Goal: Task Accomplishment & Management: Complete application form

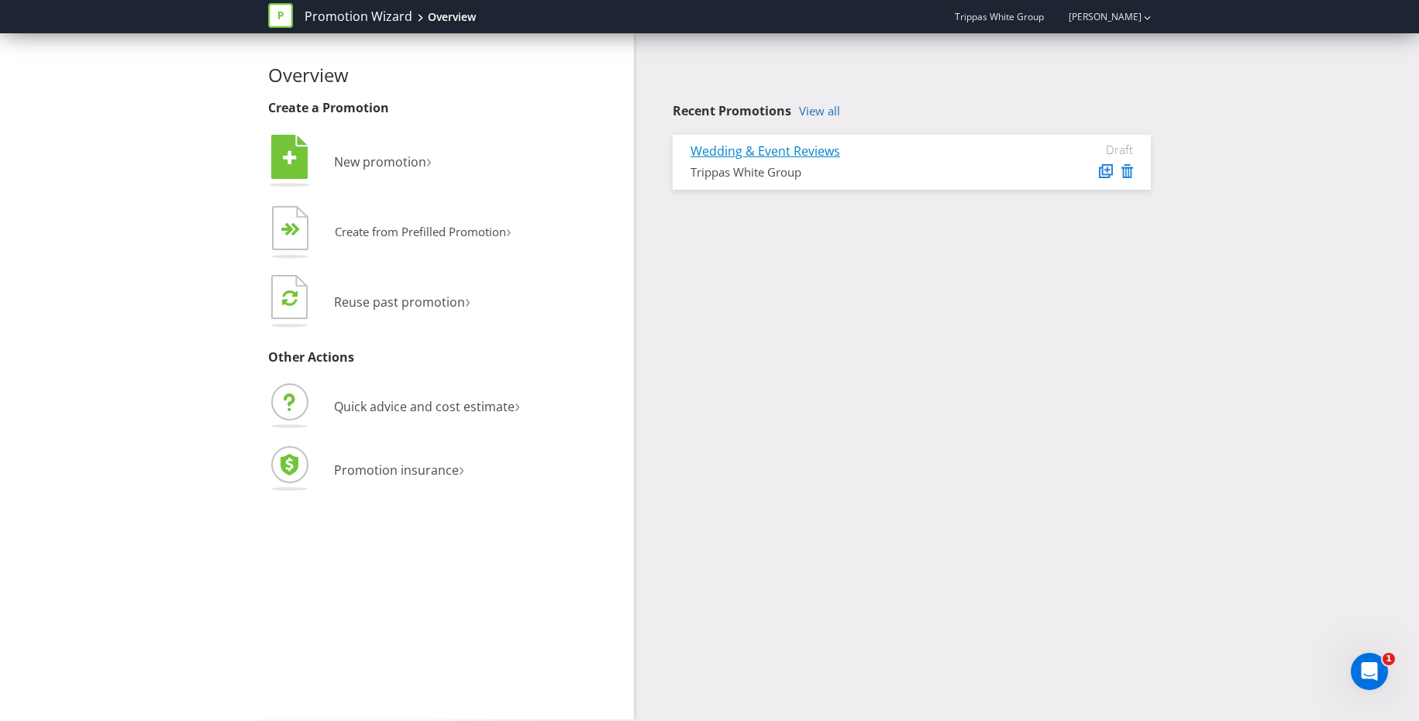
click at [772, 144] on link "Wedding & Event Reviews" at bounding box center [765, 151] width 150 height 17
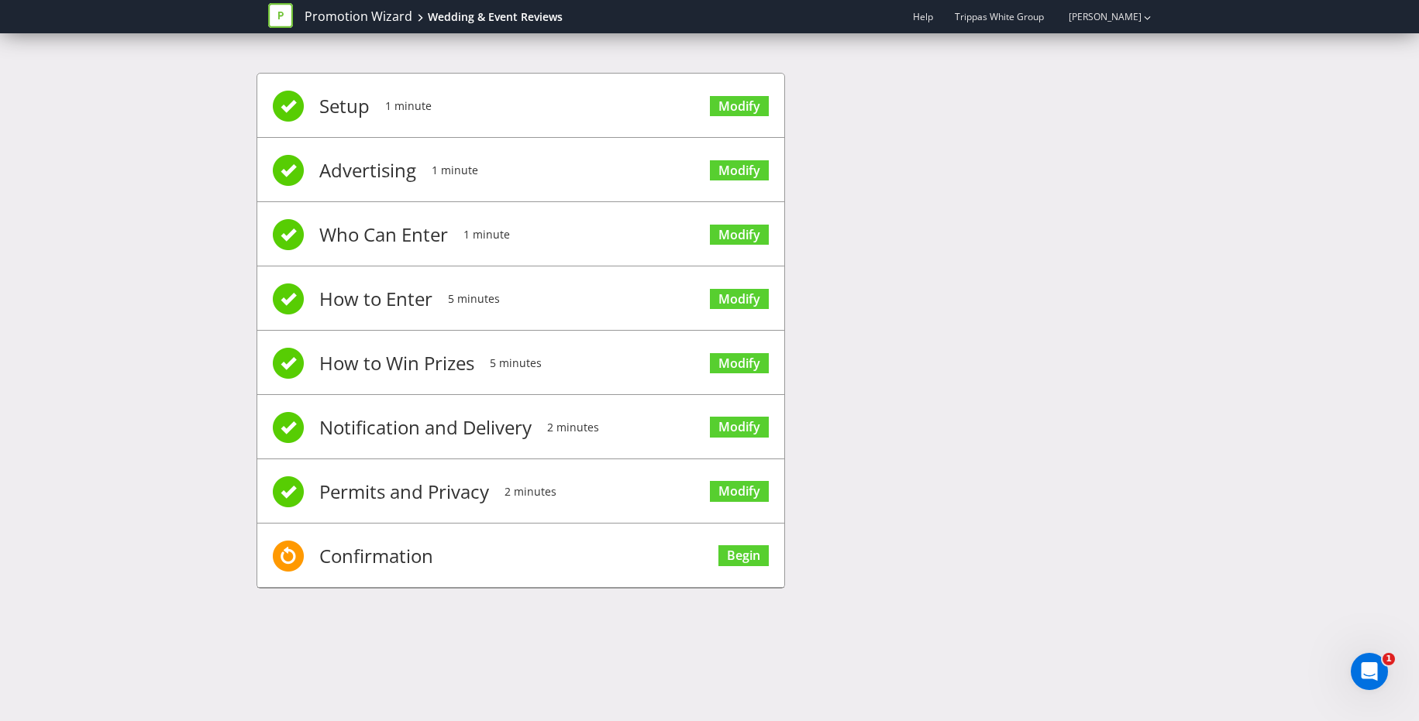
click at [587, 108] on li "Setup 1 minute Modify" at bounding box center [520, 106] width 527 height 64
click at [741, 112] on link "Modify" at bounding box center [739, 106] width 59 height 21
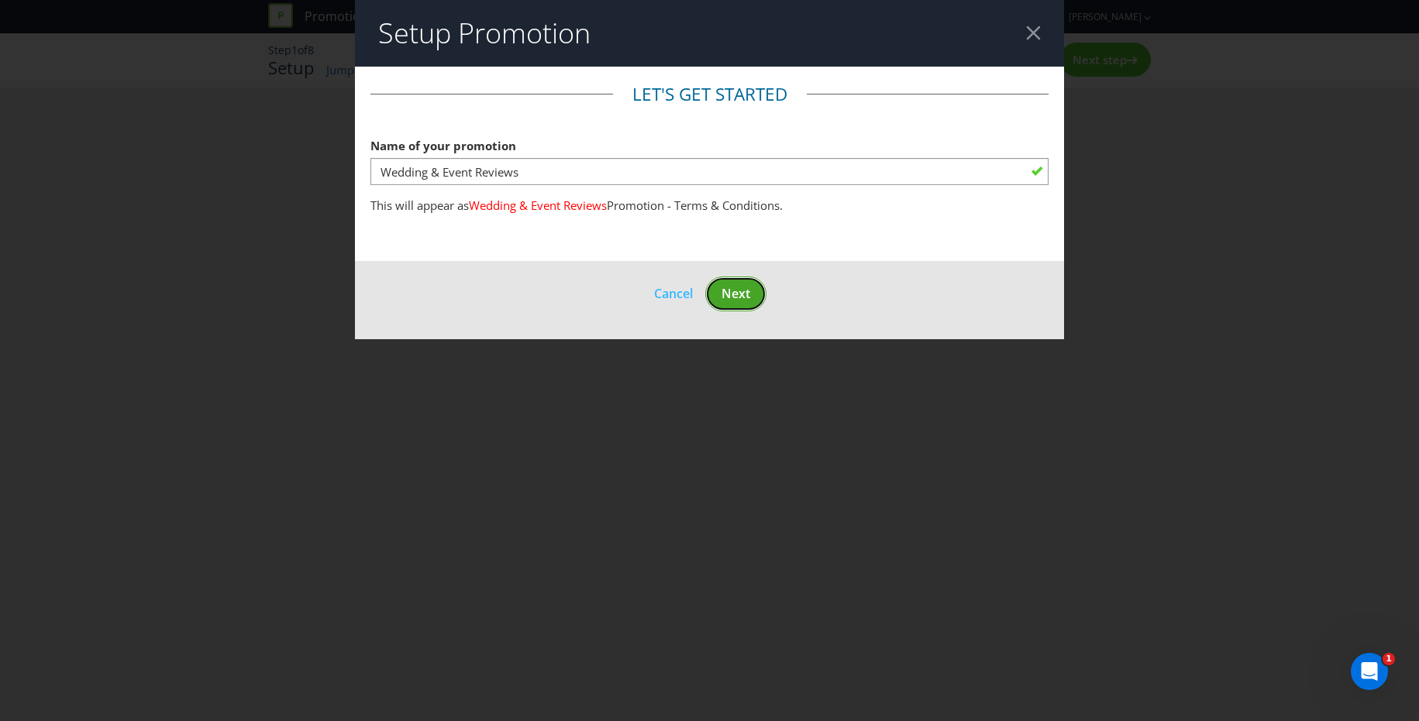
click at [738, 301] on span "Next" at bounding box center [735, 293] width 29 height 17
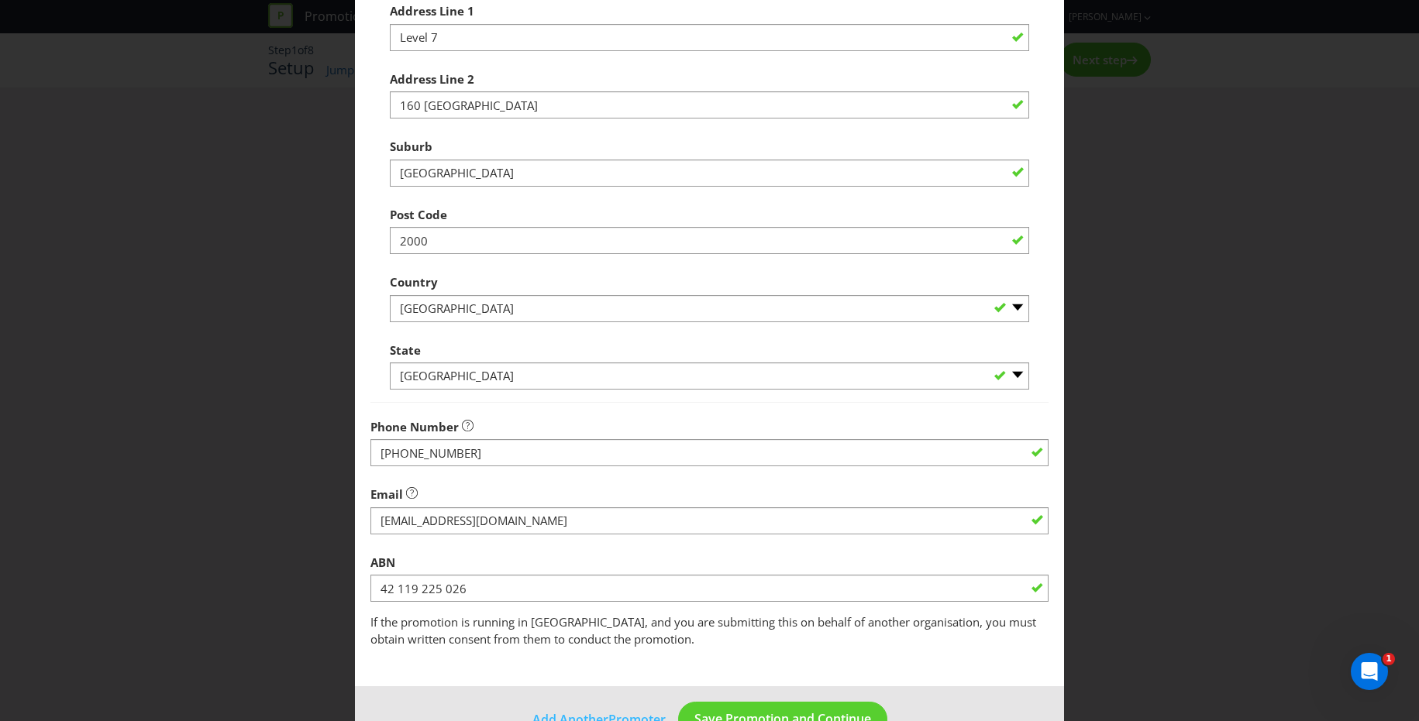
scroll to position [290, 0]
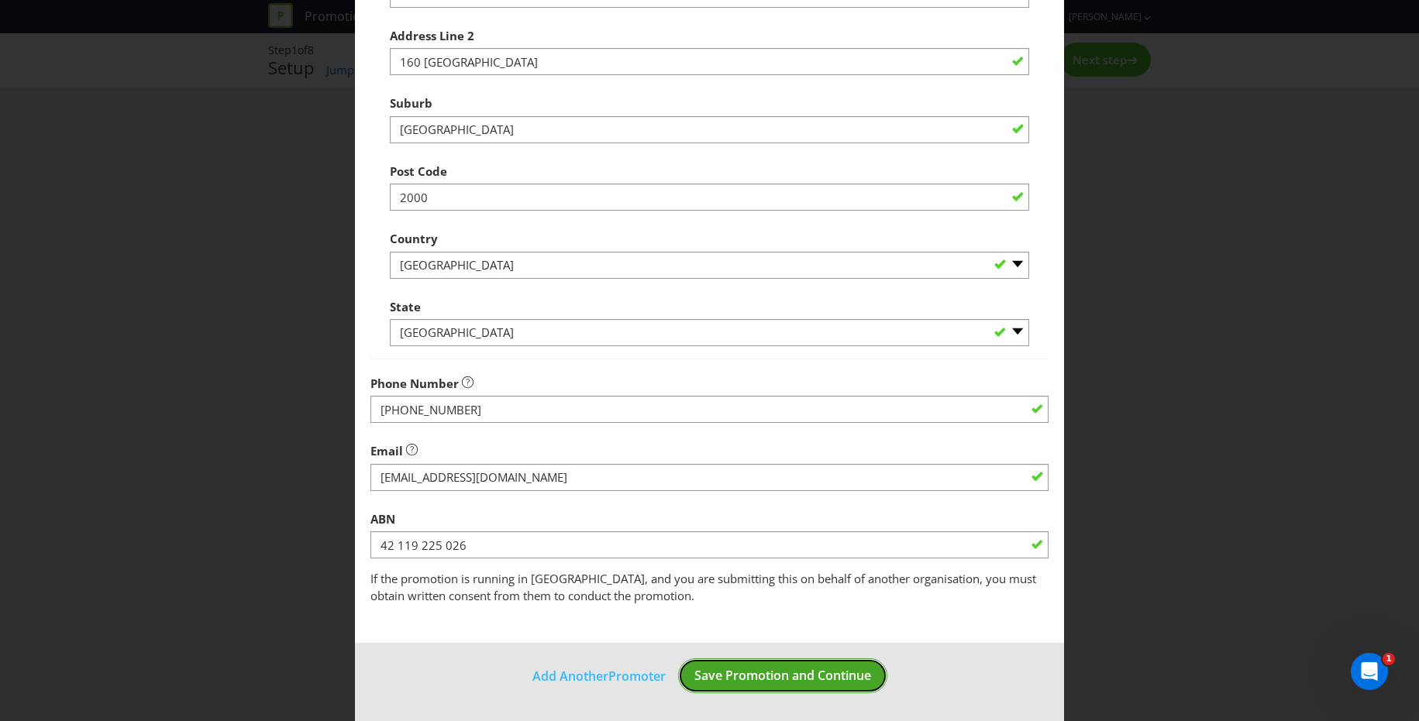
click at [731, 673] on span "Save Promotion and Continue" at bounding box center [782, 675] width 177 height 17
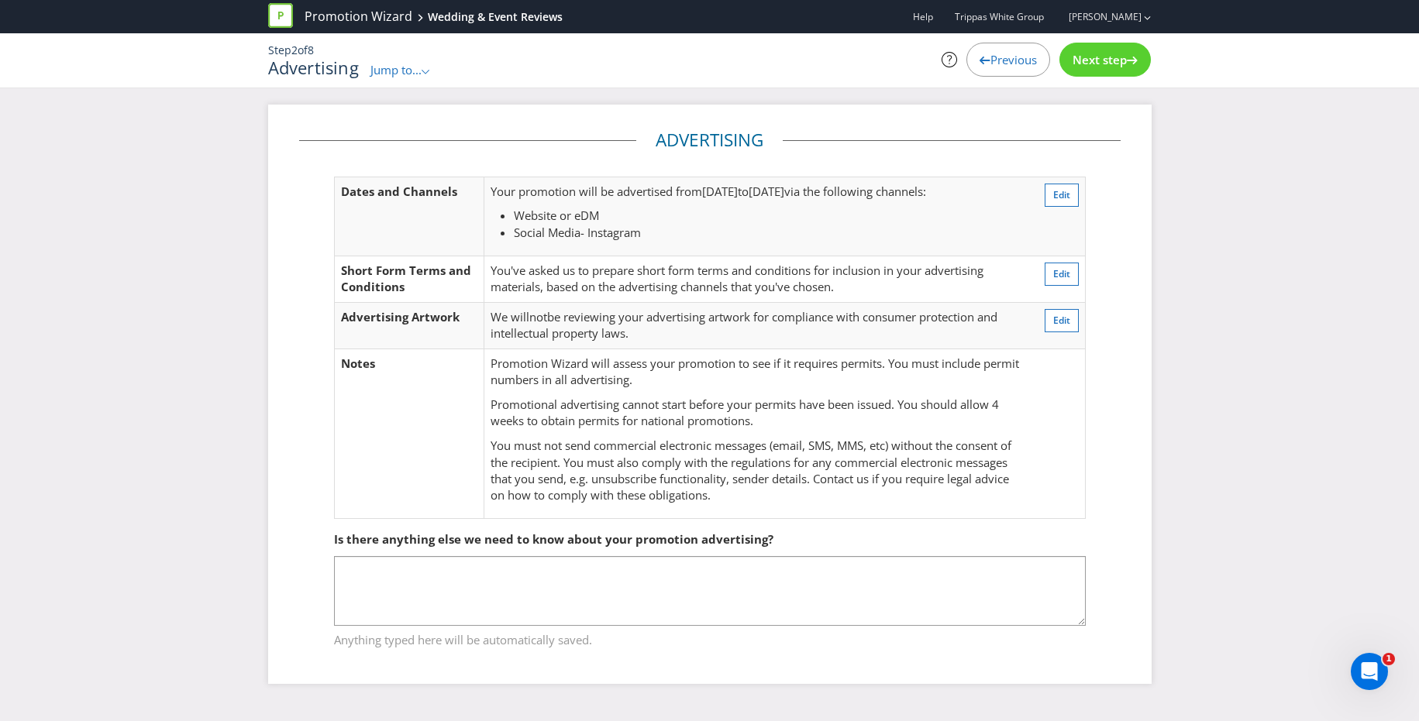
click at [1095, 61] on span "Next step" at bounding box center [1099, 59] width 54 height 15
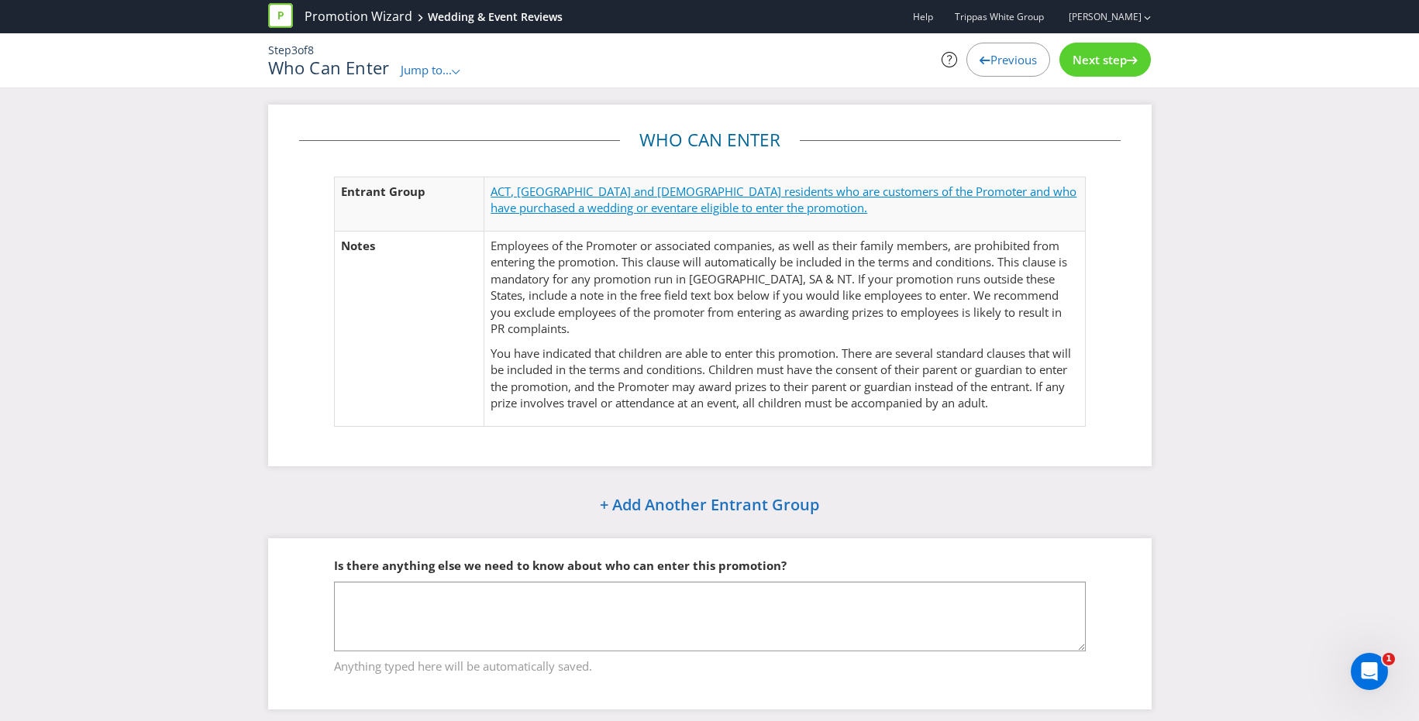
click at [672, 191] on span "ACT, [GEOGRAPHIC_DATA] and [DEMOGRAPHIC_DATA] residents who are customers of th…" at bounding box center [783, 200] width 586 height 32
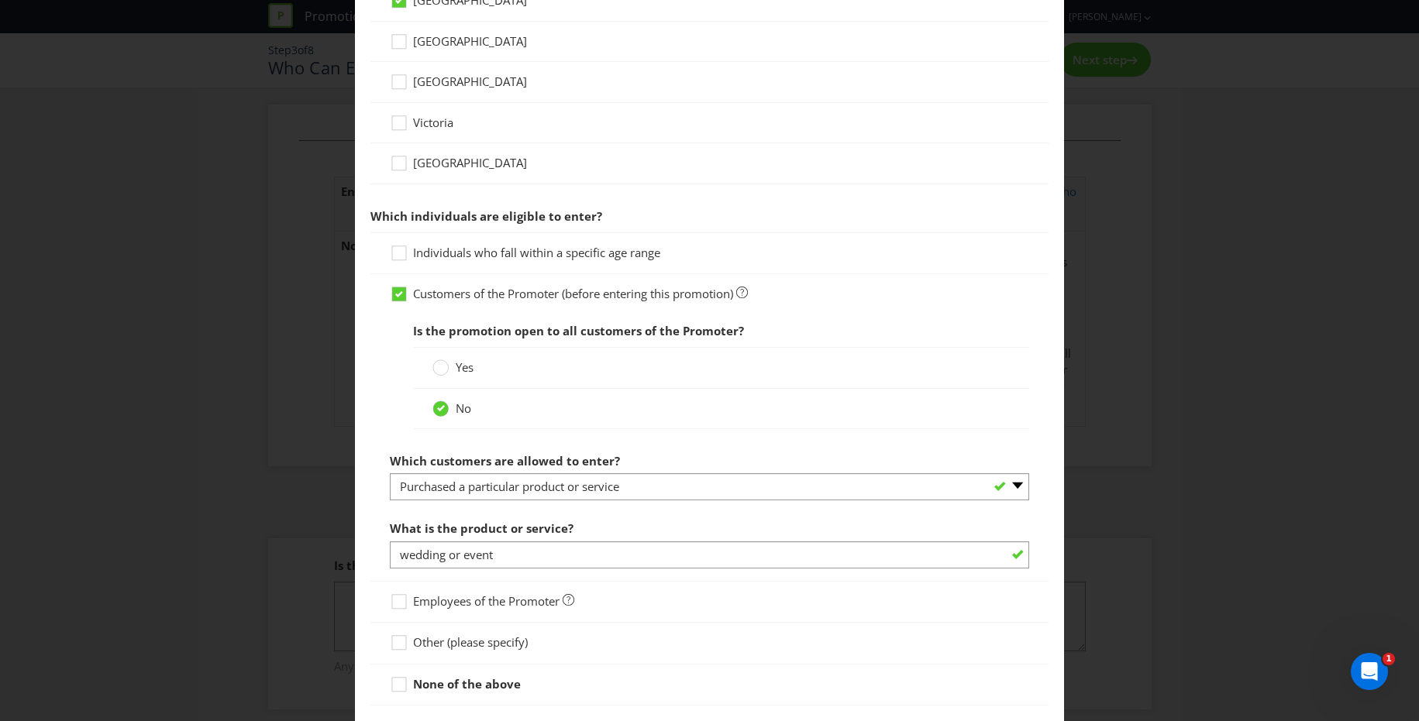
scroll to position [617, 0]
click at [401, 256] on icon at bounding box center [401, 254] width 23 height 23
click at [0, 0] on input "Individuals who fall within a specific age range" at bounding box center [0, 0] width 0 height 0
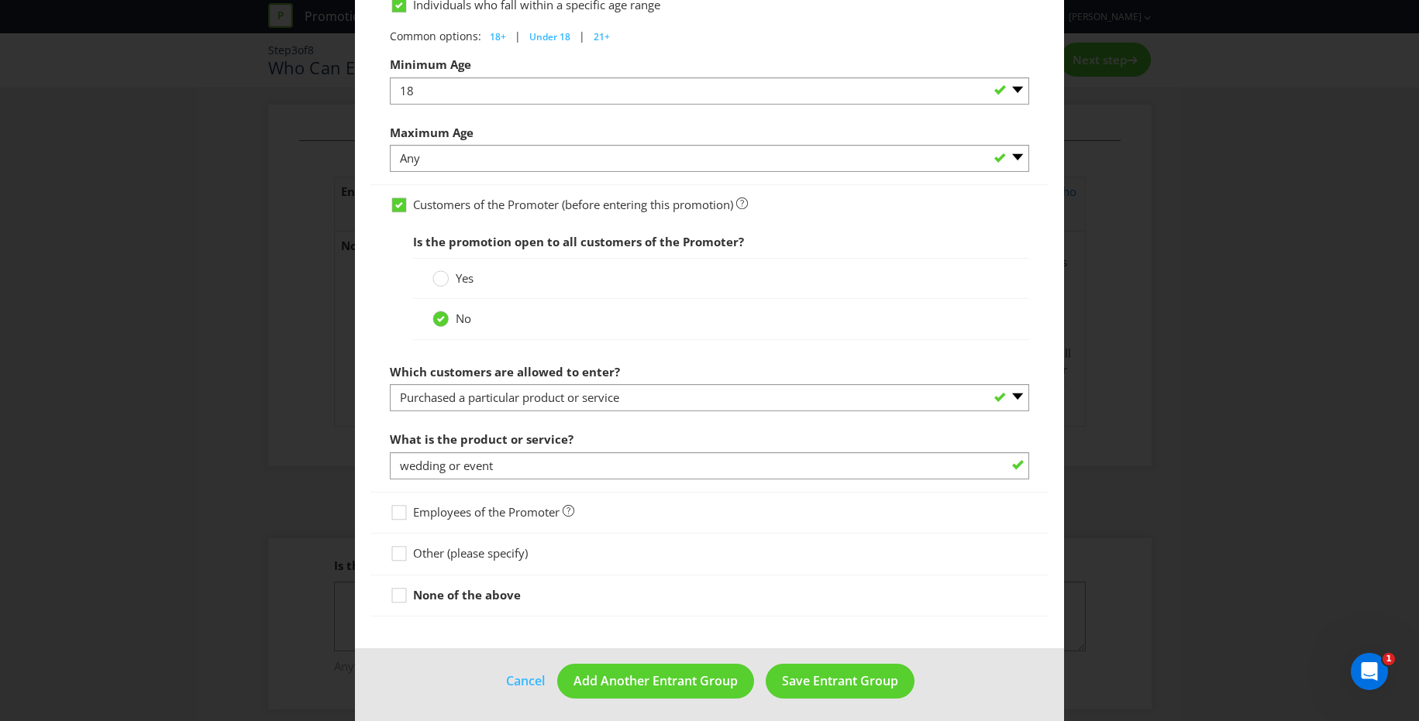
scroll to position [869, 0]
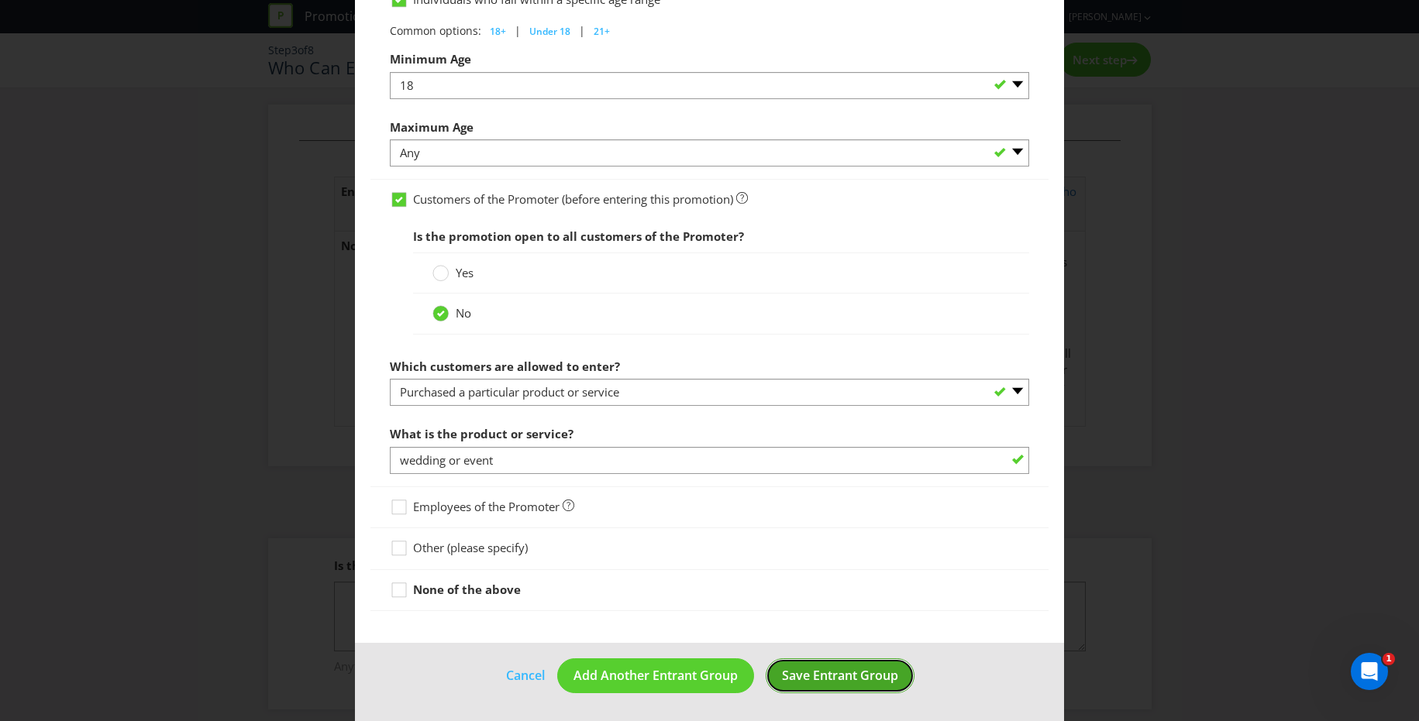
click at [851, 661] on button "Save Entrant Group" at bounding box center [839, 676] width 149 height 35
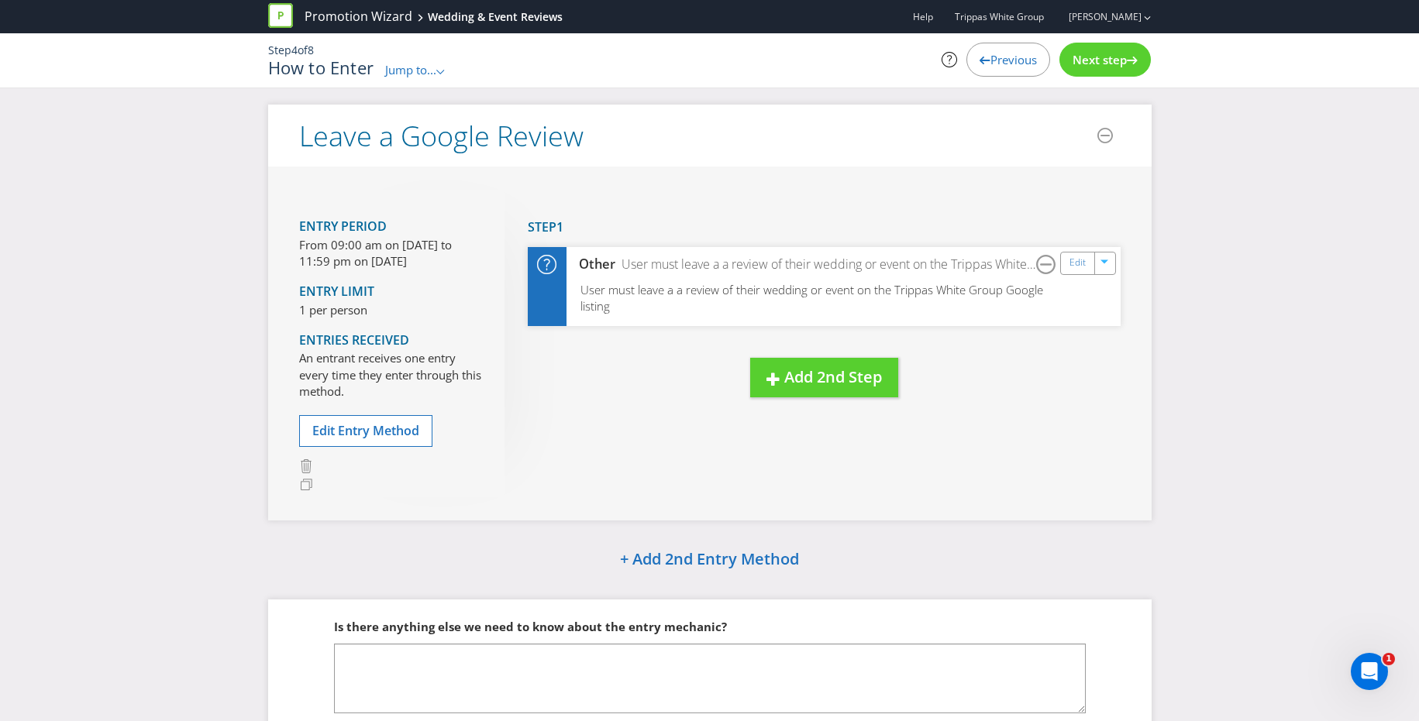
click at [1097, 57] on span "Next step" at bounding box center [1099, 59] width 54 height 15
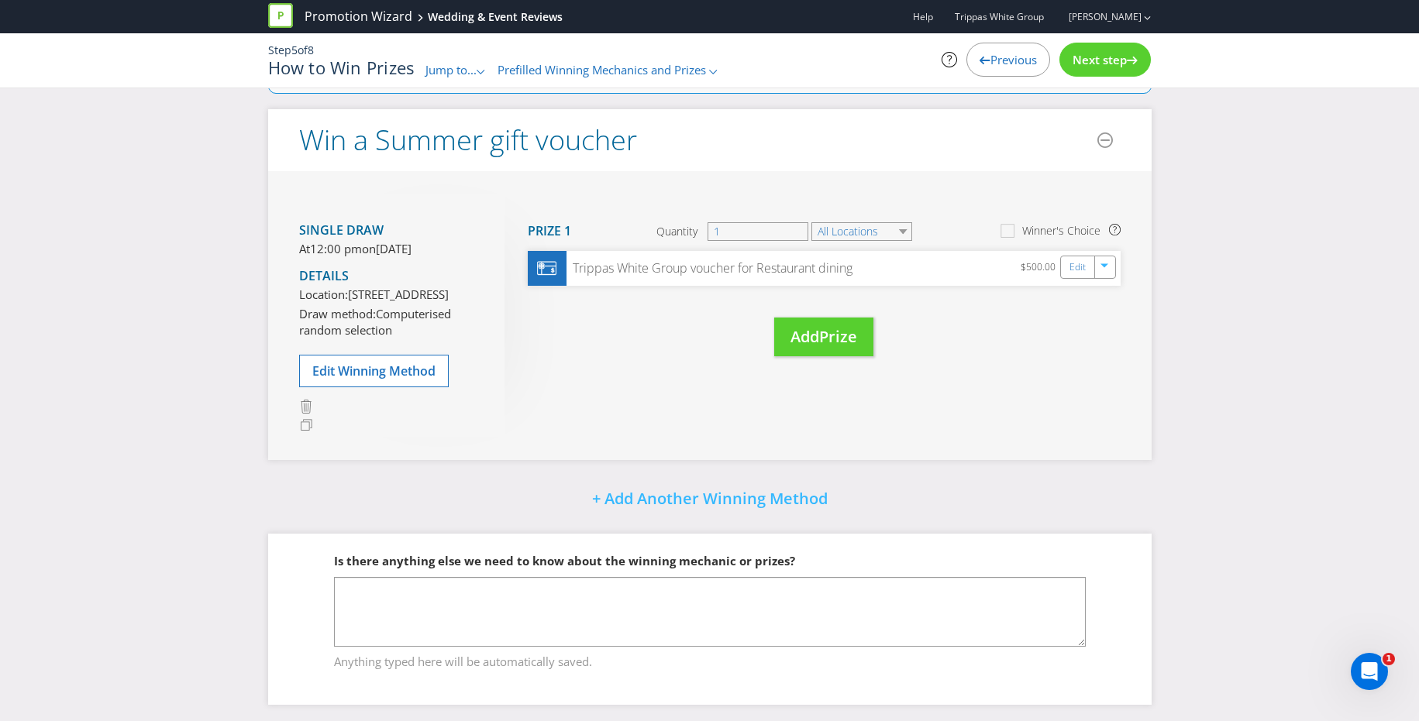
scroll to position [150, 0]
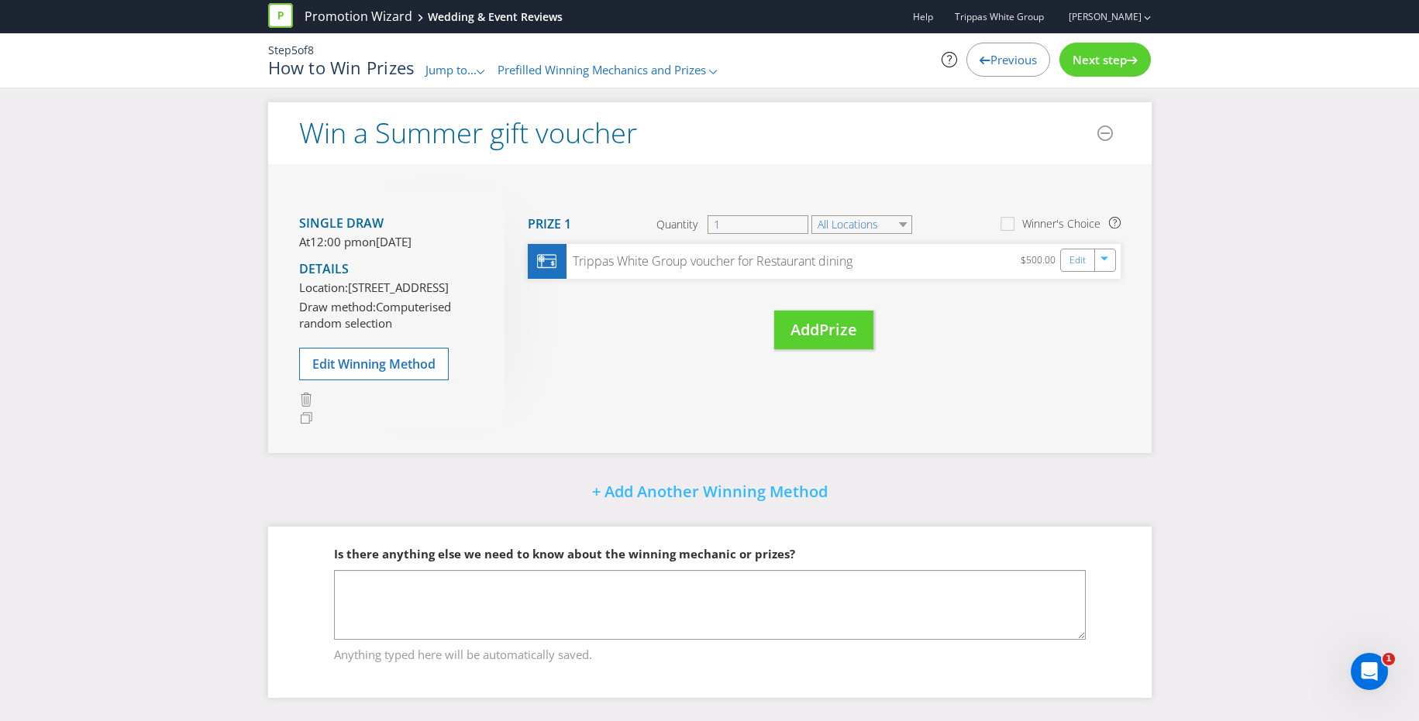
click at [1092, 61] on span "Next step" at bounding box center [1099, 59] width 54 height 15
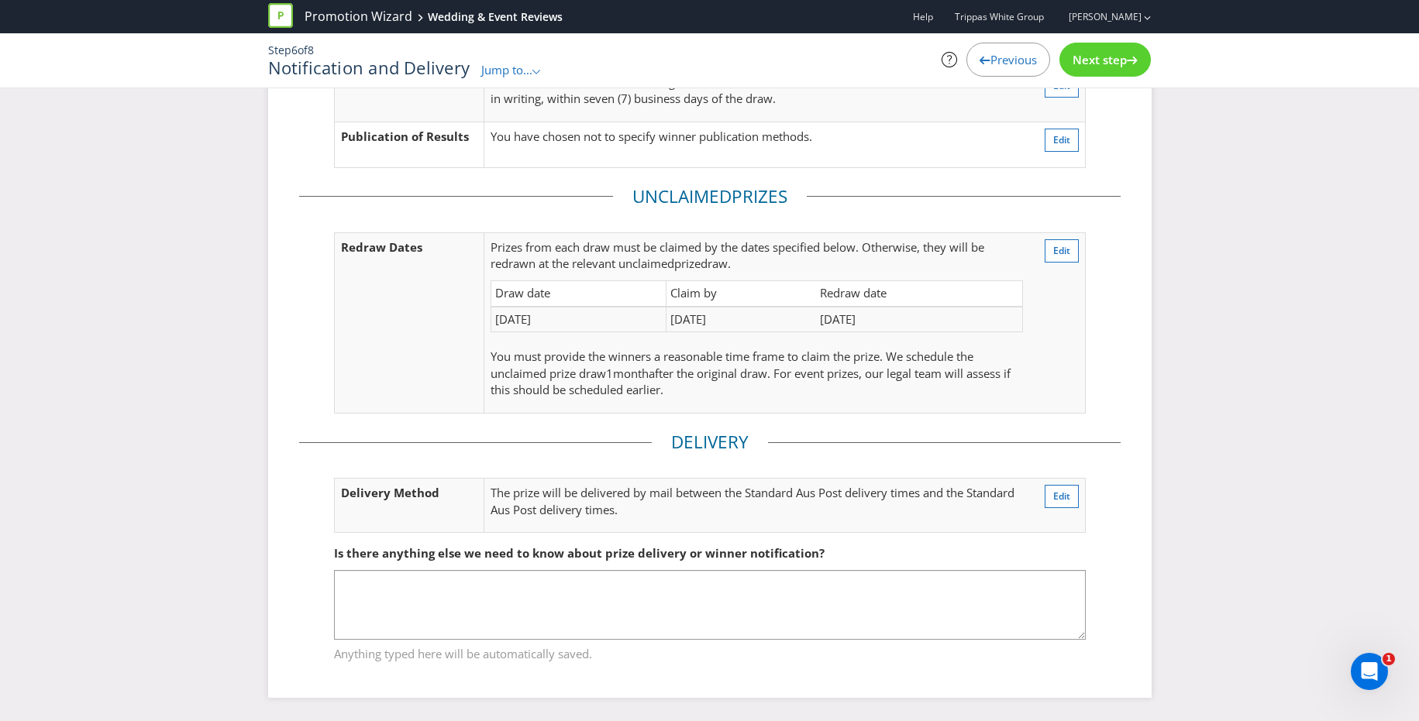
scroll to position [132, 0]
click at [990, 55] on span "Previous" at bounding box center [1013, 59] width 46 height 15
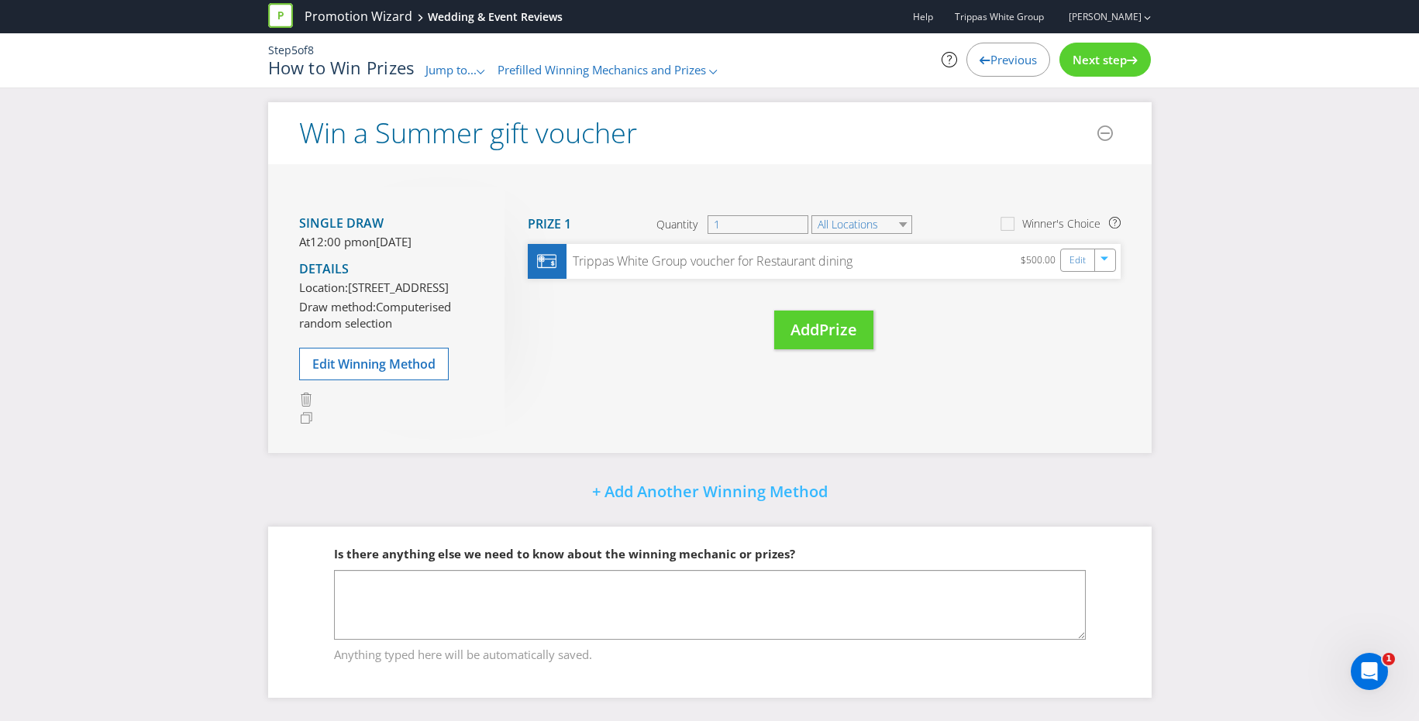
scroll to position [150, 0]
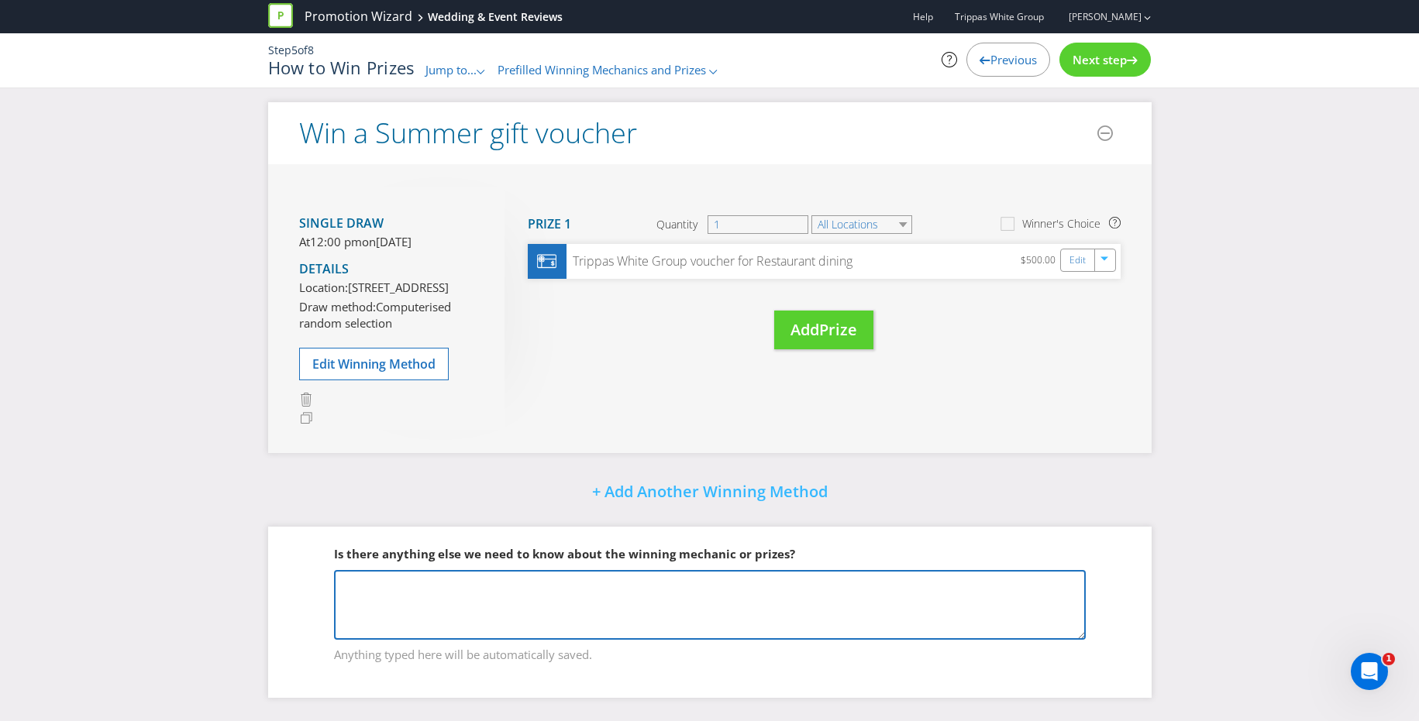
click at [749, 606] on textarea at bounding box center [710, 605] width 752 height 70
click at [866, 584] on textarea "The voucher may only be used at Trippas White Group retail venue for purchase o…" at bounding box center [710, 605] width 752 height 70
click at [1000, 587] on textarea "The voucher may only be used at Trippas White Group retail venue for purchase o…" at bounding box center [710, 605] width 752 height 70
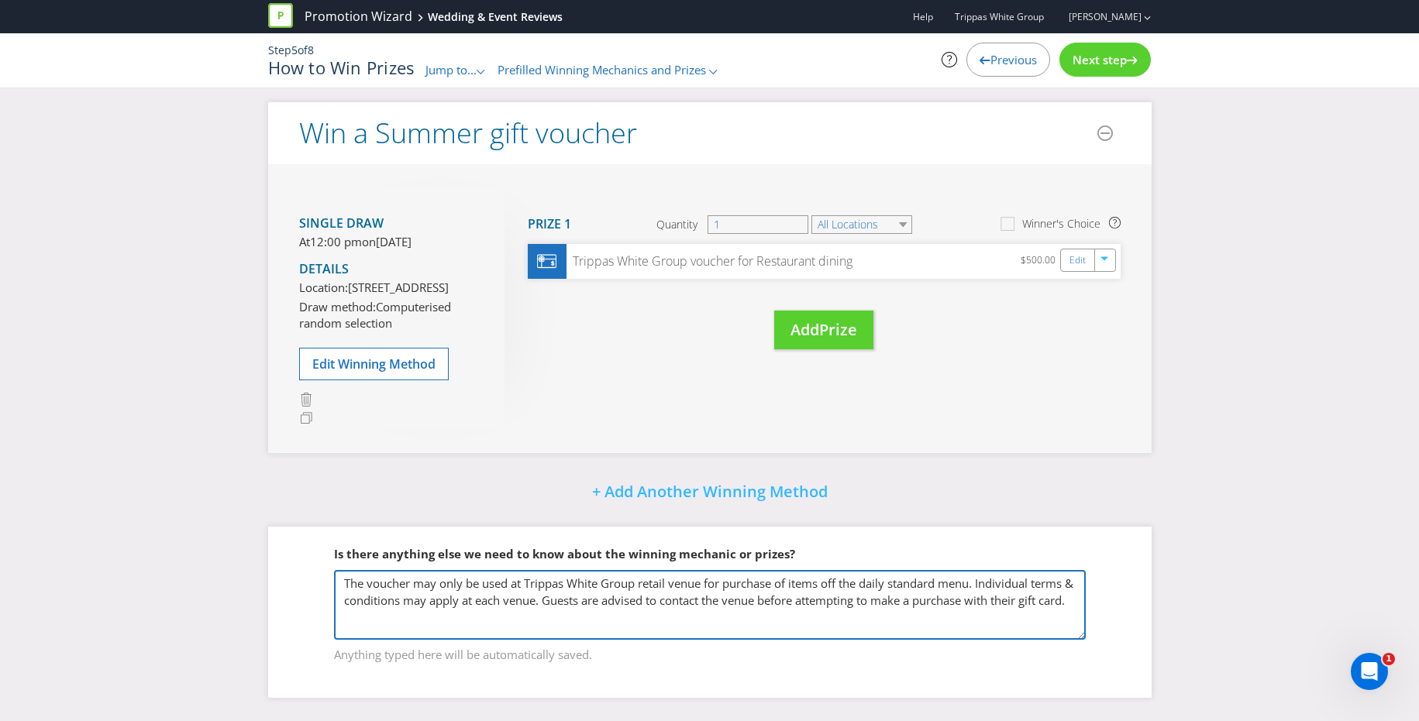
type textarea "The voucher may only be used at Trippas White Group retail venue for purchase o…"
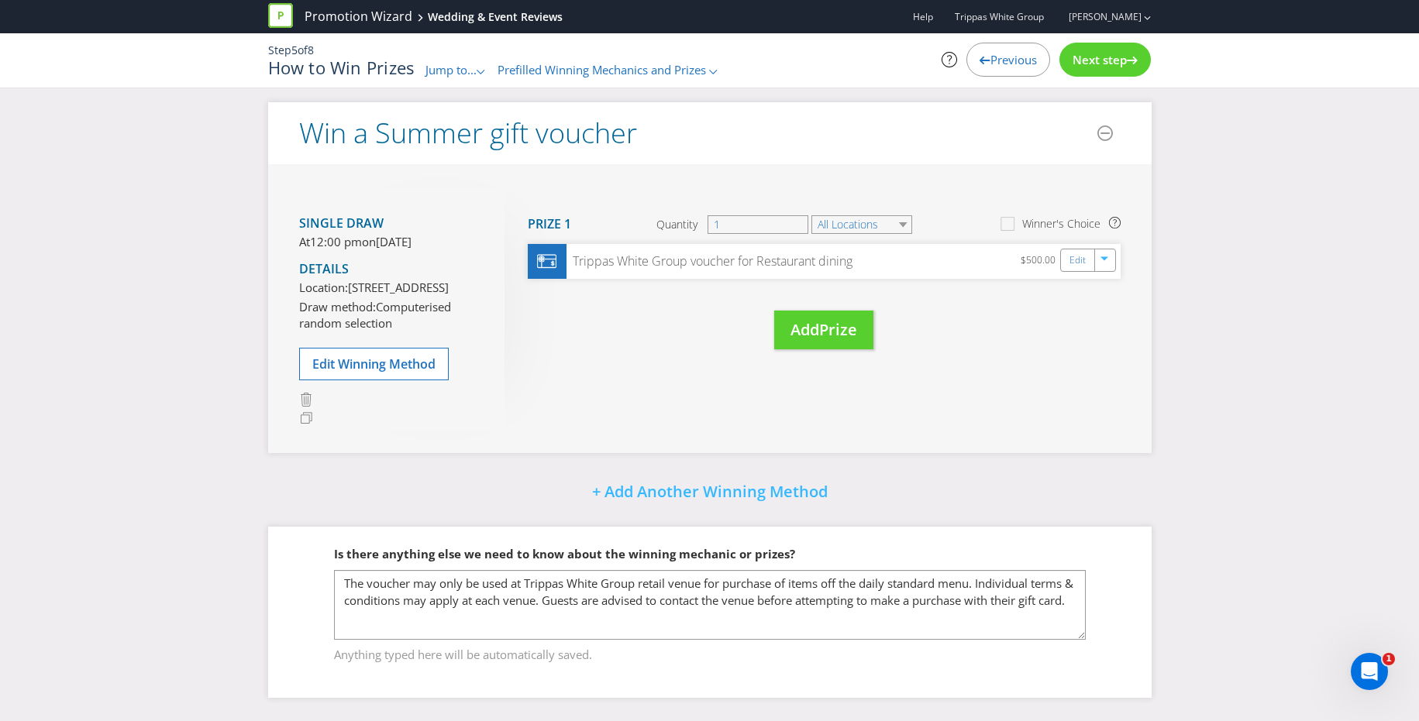
click at [1100, 61] on span "Next step" at bounding box center [1099, 59] width 54 height 15
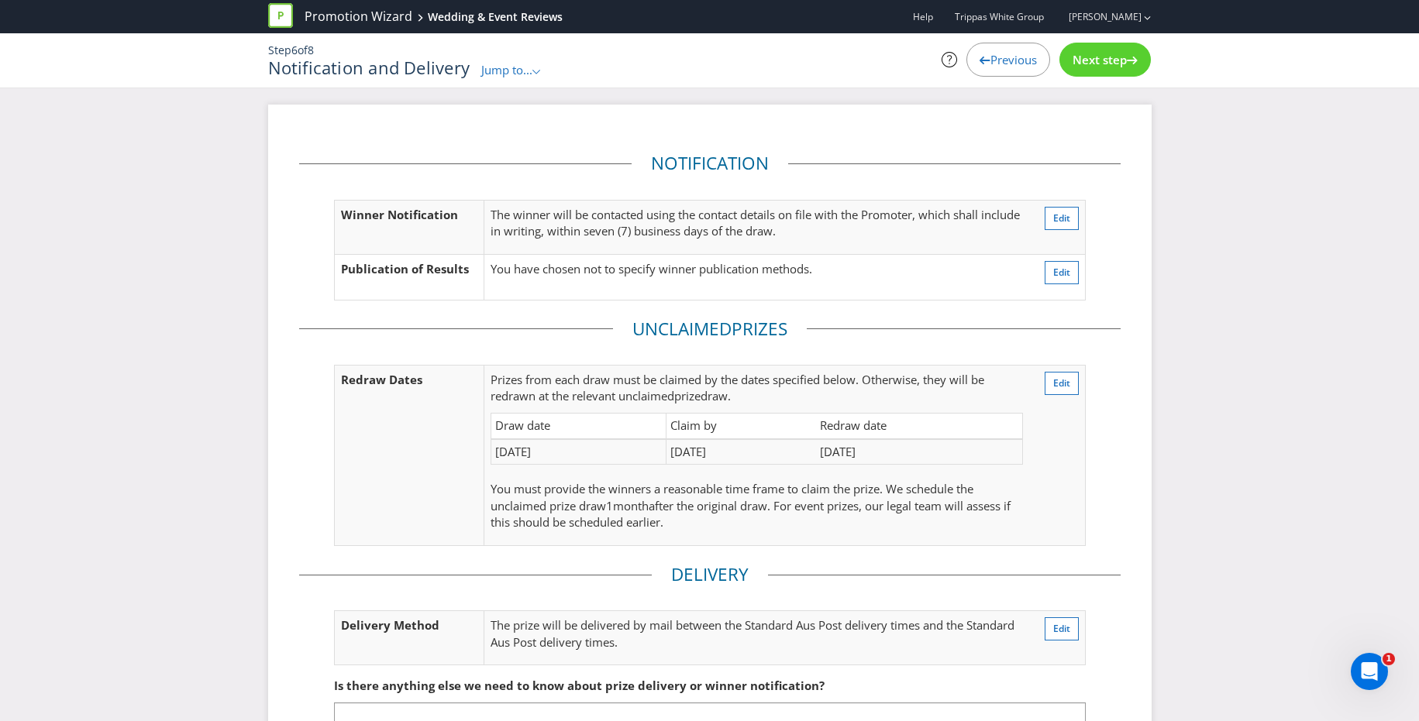
click at [1088, 55] on span "Next step" at bounding box center [1099, 59] width 54 height 15
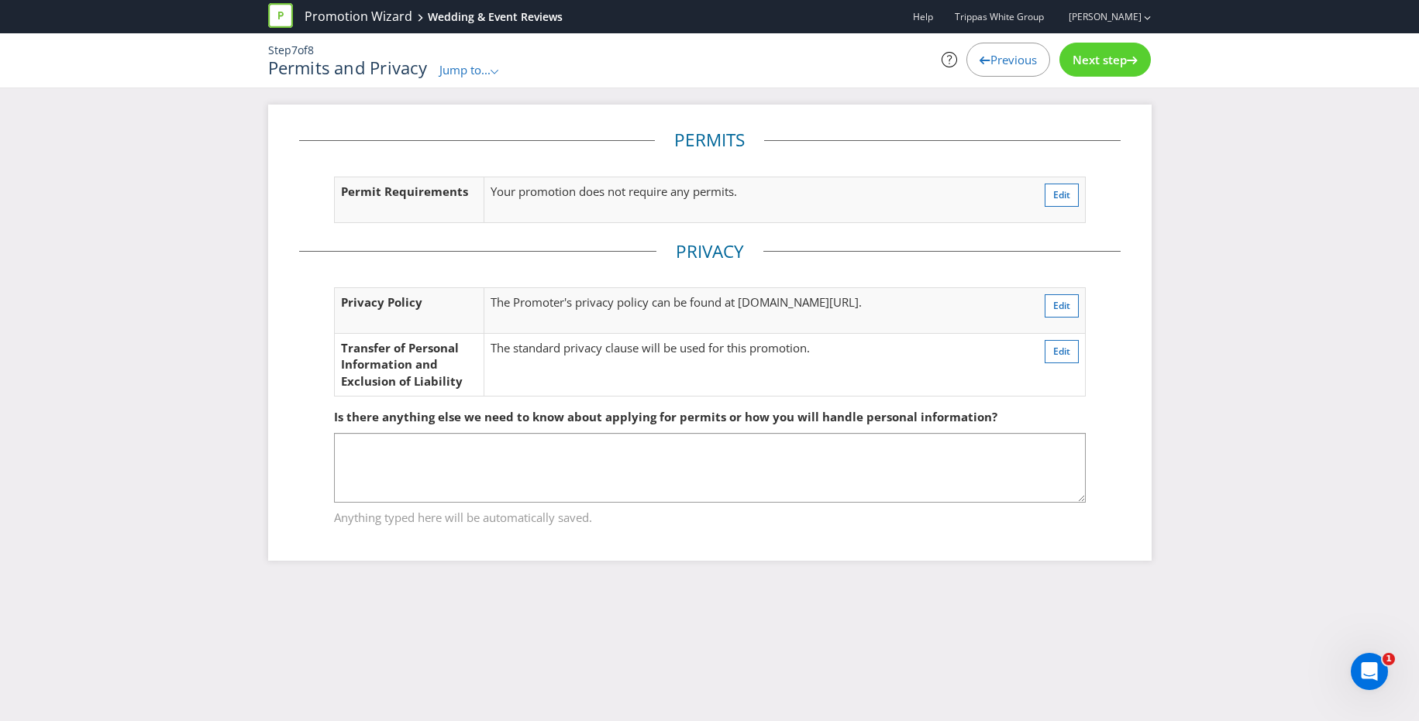
click at [1082, 66] on span "Next step" at bounding box center [1099, 59] width 54 height 15
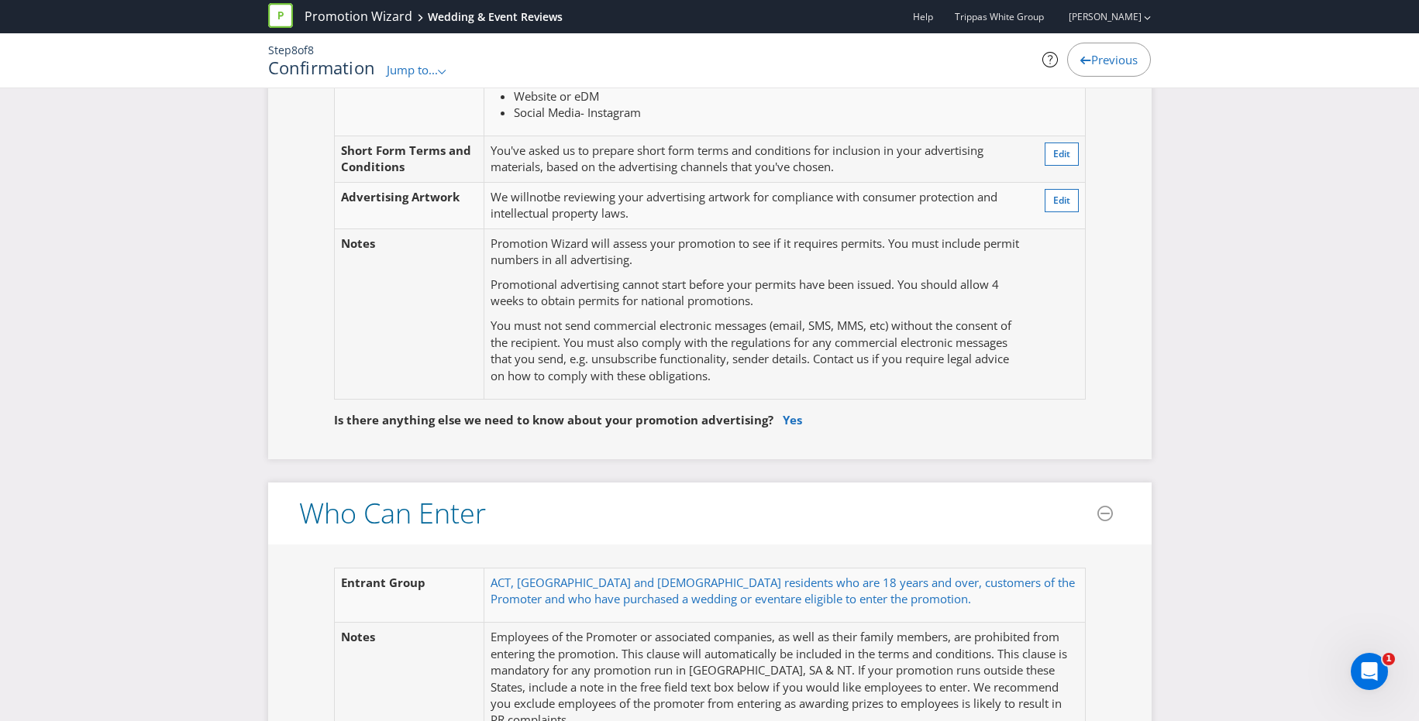
scroll to position [535, 0]
click at [1057, 198] on span "Edit" at bounding box center [1061, 197] width 17 height 13
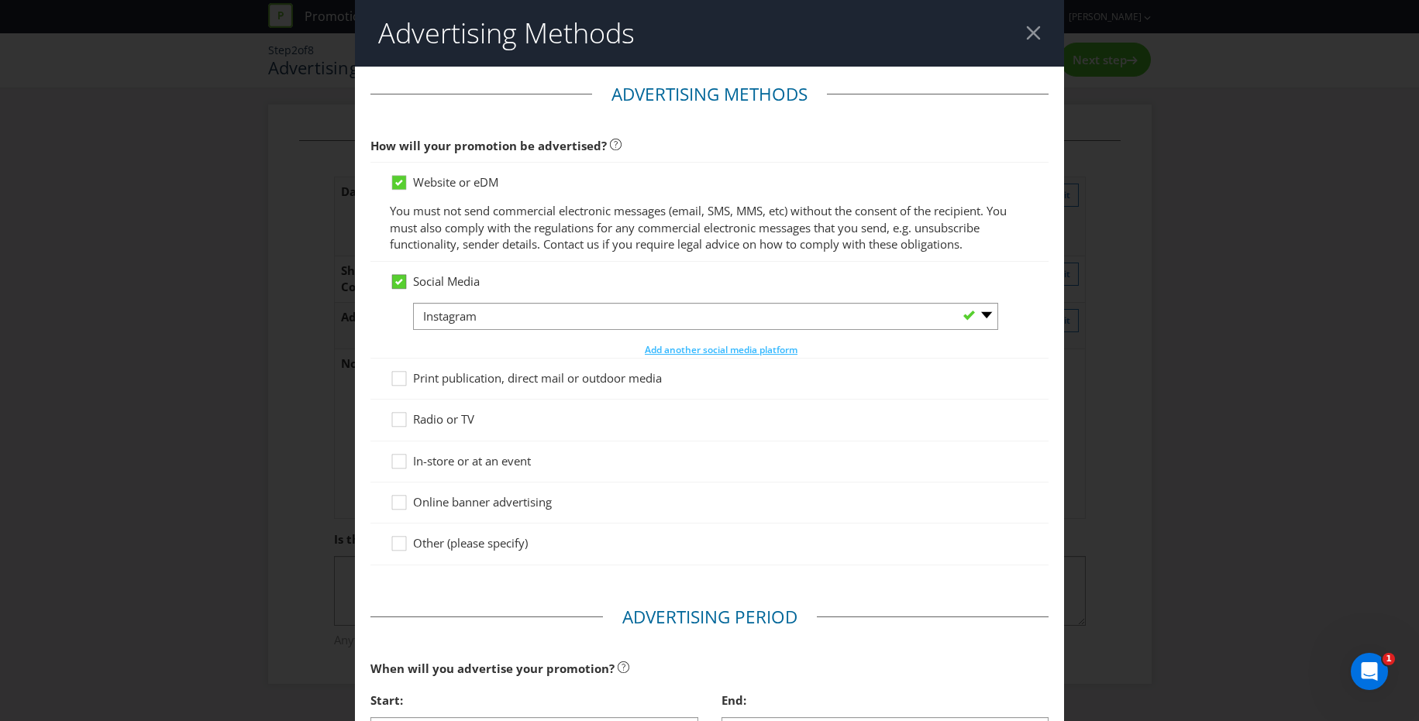
click at [404, 279] on icon at bounding box center [399, 282] width 14 height 14
click at [0, 0] on input "Social Media" at bounding box center [0, 0] width 0 height 0
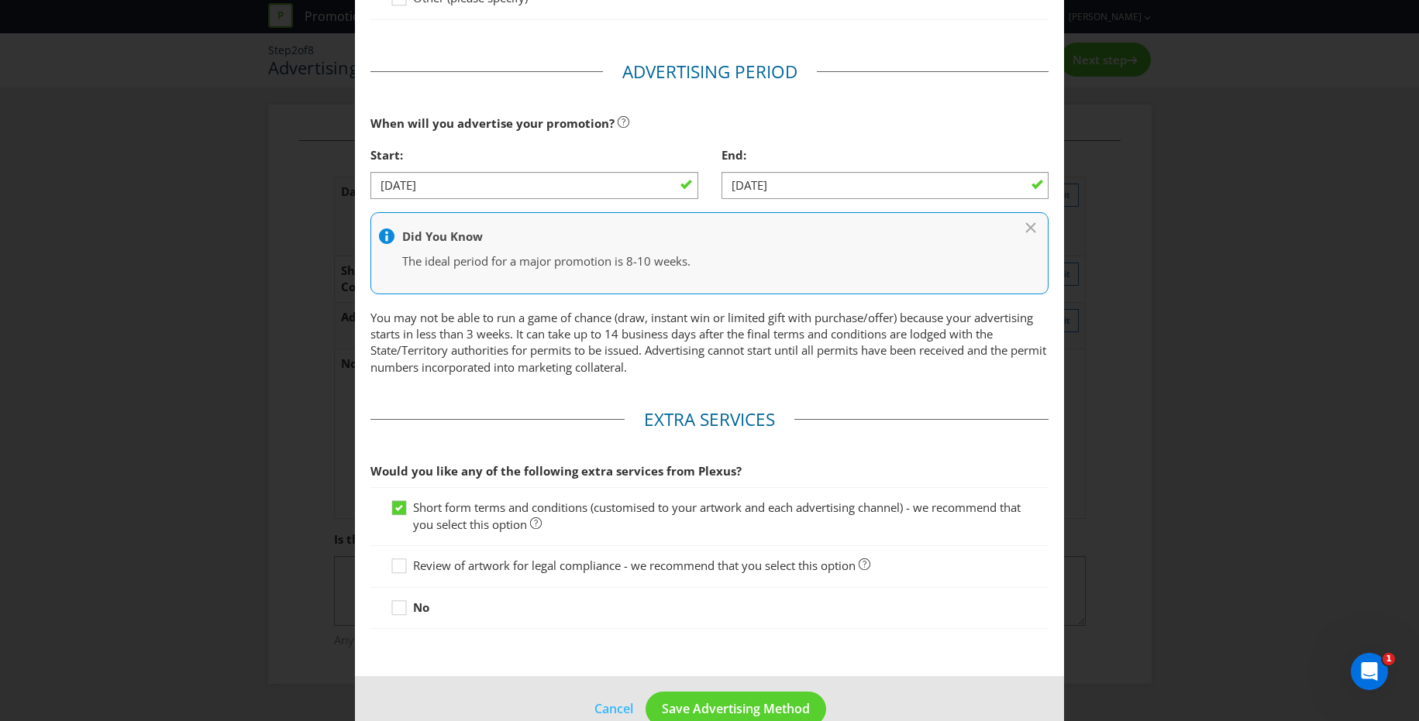
scroll to position [524, 0]
